Goal: Find specific page/section: Find specific page/section

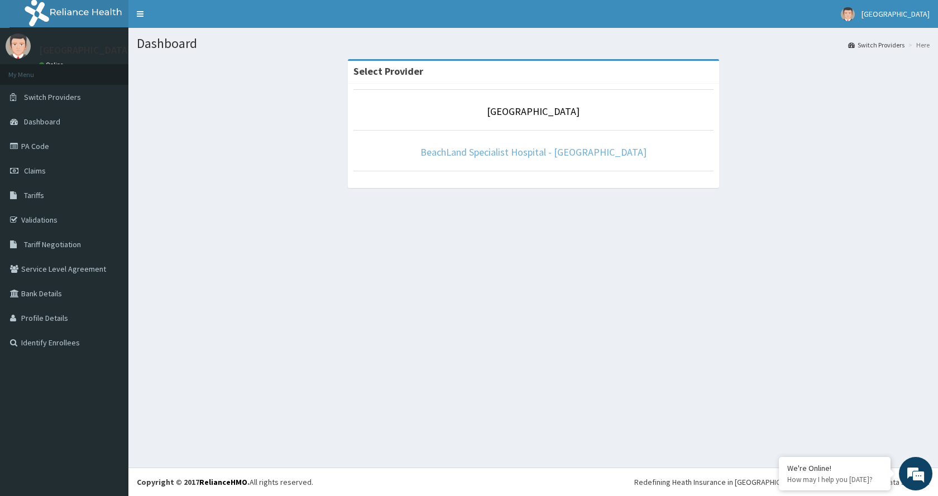
click at [531, 151] on link "BeachLand Specialist Hospital - [GEOGRAPHIC_DATA]" at bounding box center [533, 152] width 226 height 13
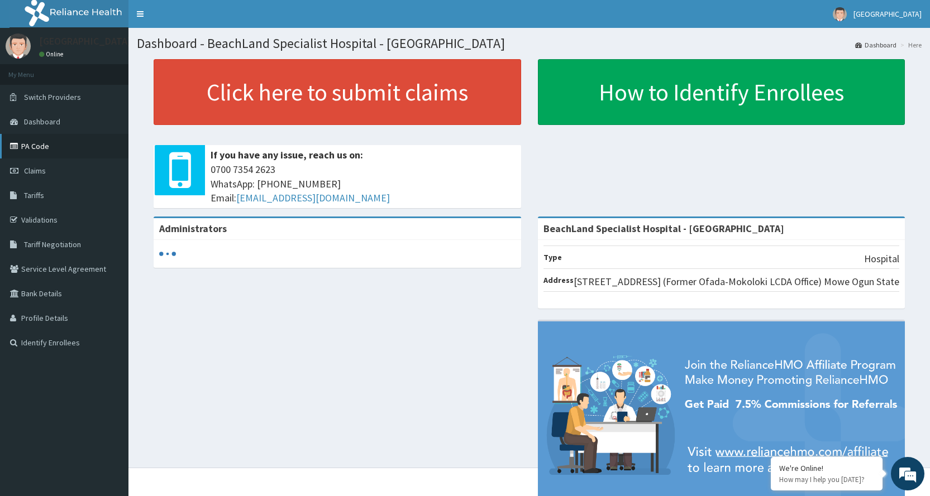
click at [27, 143] on link "PA Code" at bounding box center [64, 146] width 128 height 25
